Goal: Information Seeking & Learning: Learn about a topic

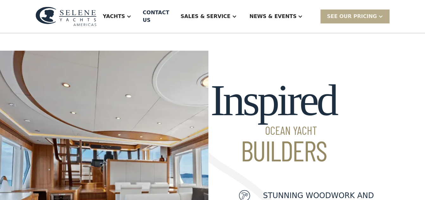
scroll to position [172, 0]
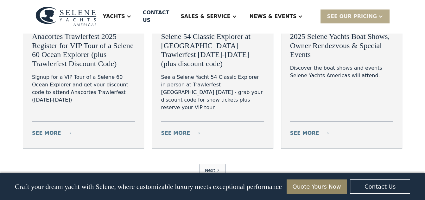
scroll to position [2363, 0]
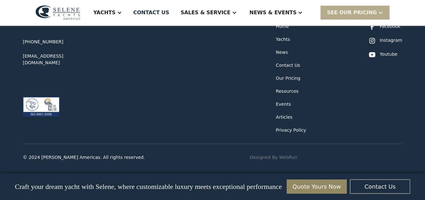
scroll to position [2231, 0]
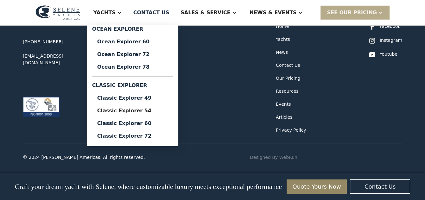
click at [93, 16] on div "Yachts" at bounding box center [104, 13] width 22 height 8
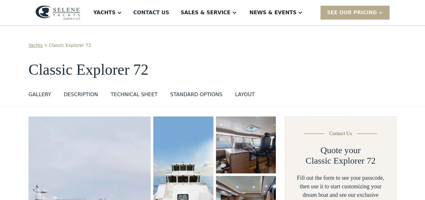
click at [51, 98] on div "GALLERY" at bounding box center [39, 95] width 22 height 8
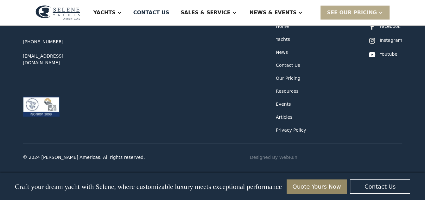
scroll to position [1946, 0]
